Goal: Task Accomplishment & Management: Manage account settings

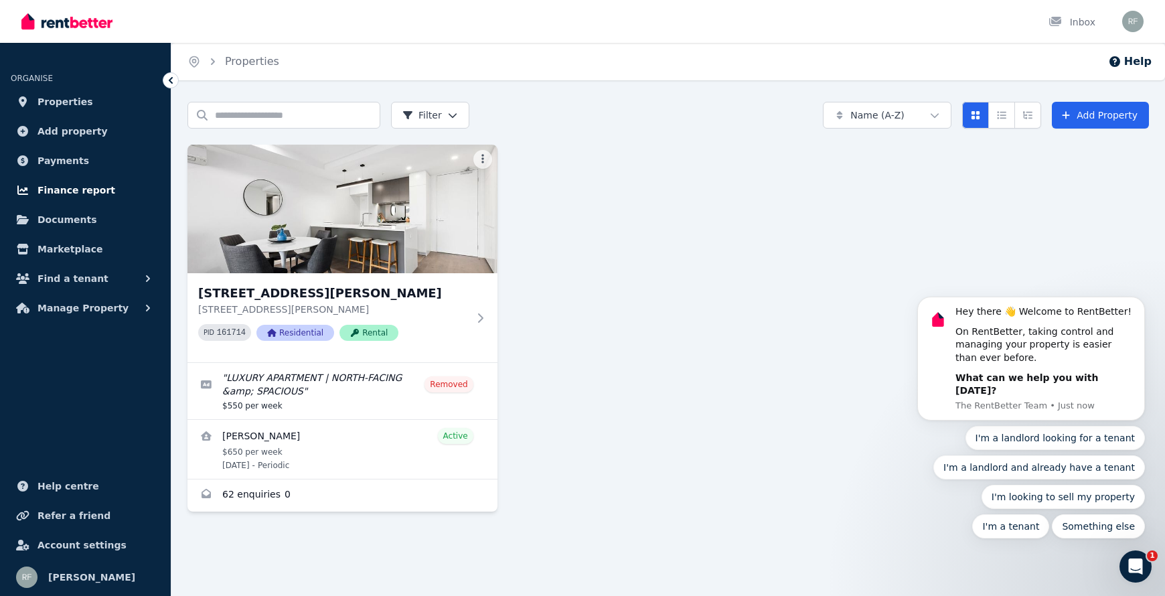
click at [87, 191] on span "Finance report" at bounding box center [77, 190] width 78 height 16
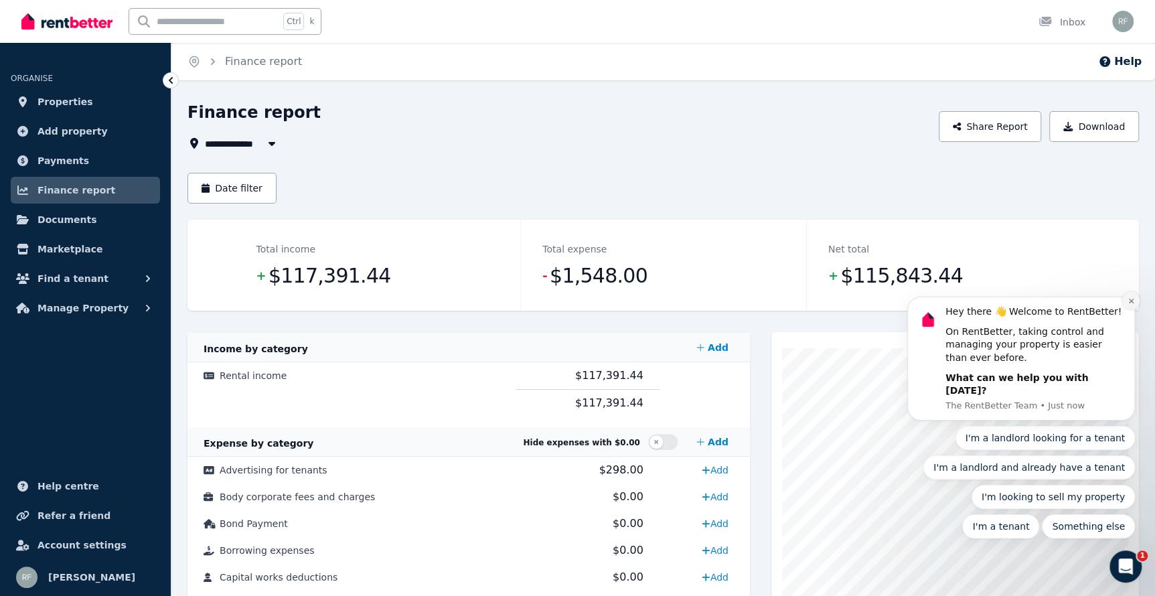
click at [1131, 305] on icon "Dismiss notification" at bounding box center [1131, 300] width 7 height 7
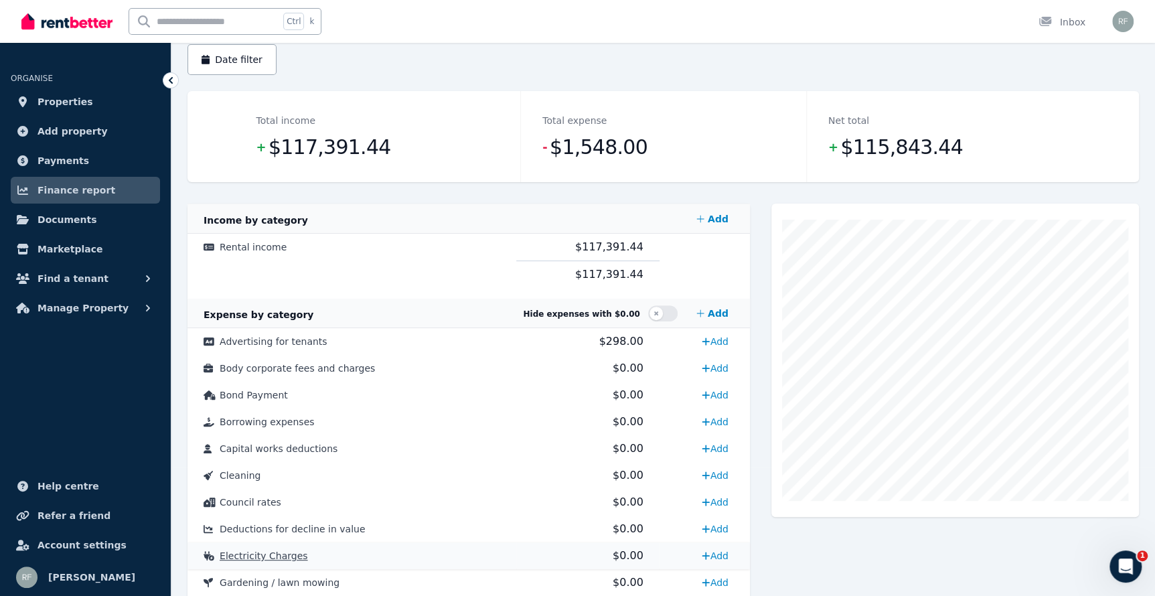
scroll to position [40, 0]
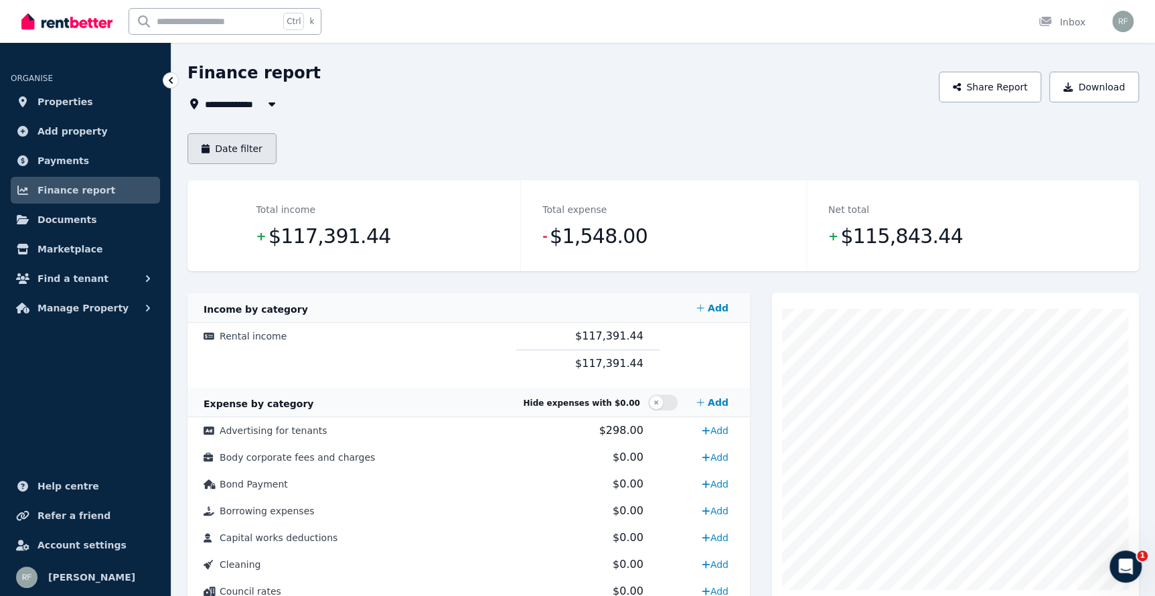
click at [254, 154] on button "Date filter" at bounding box center [232, 148] width 89 height 31
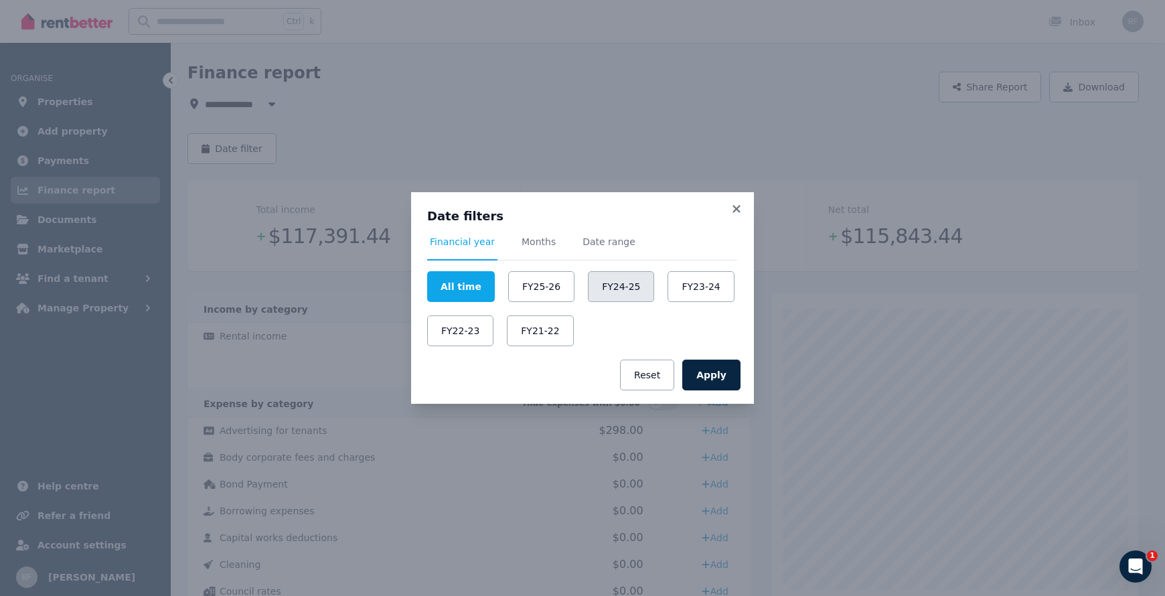
click at [619, 293] on button "FY24-25" at bounding box center [621, 286] width 66 height 31
click at [719, 369] on button "Apply" at bounding box center [711, 375] width 58 height 31
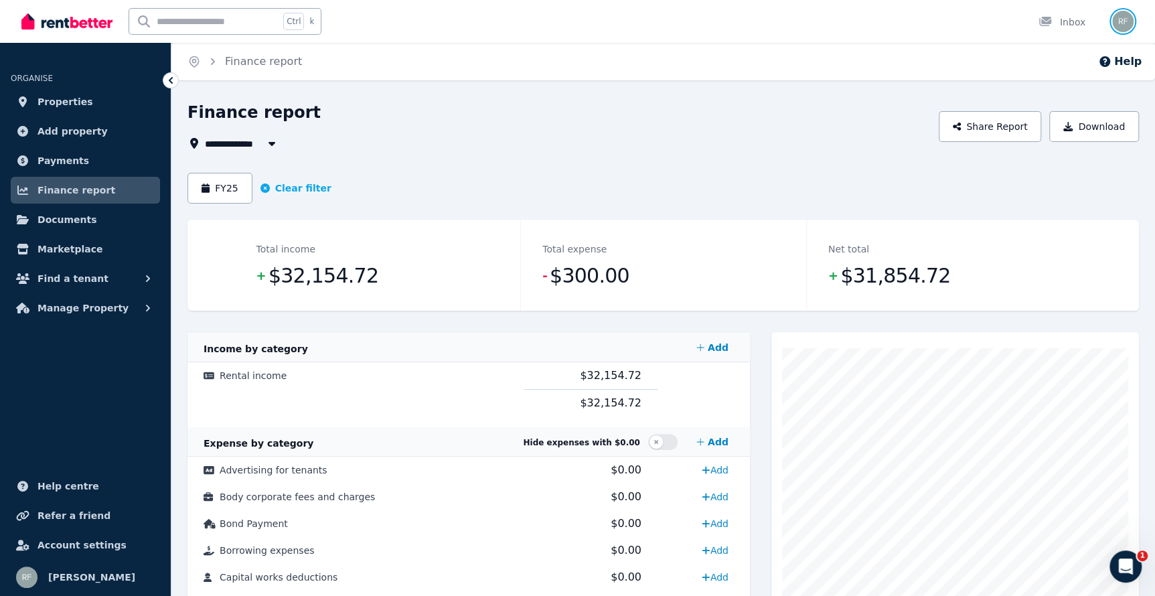
click at [1126, 25] on img "button" at bounding box center [1122, 21] width 21 height 21
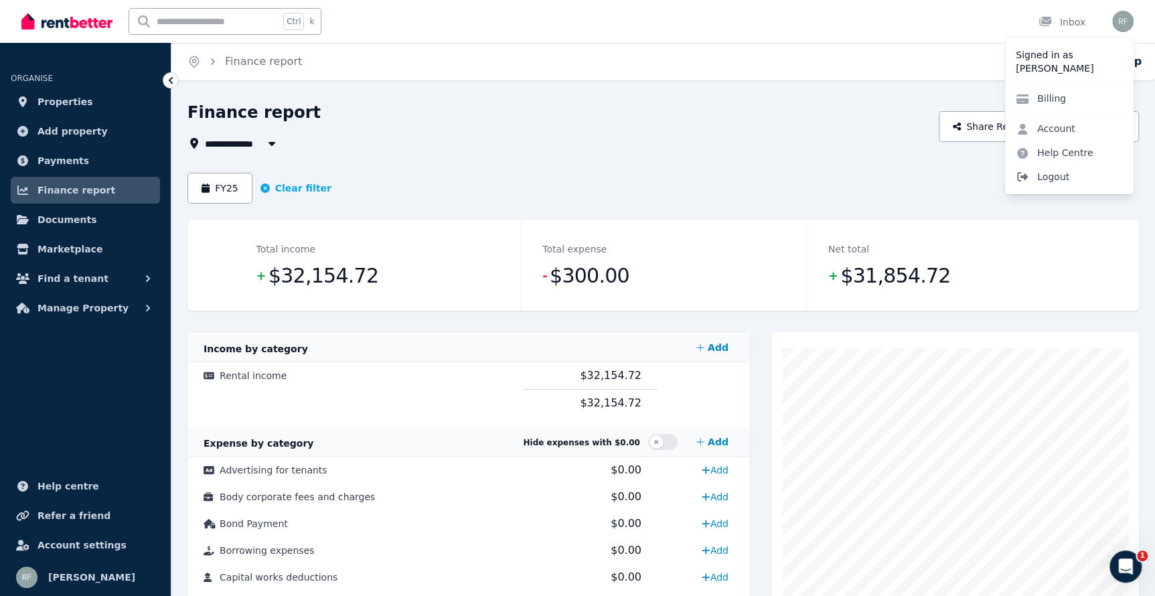
click at [1052, 181] on span "Logout" at bounding box center [1069, 177] width 129 height 24
